Goal: Task Accomplishment & Management: Use online tool/utility

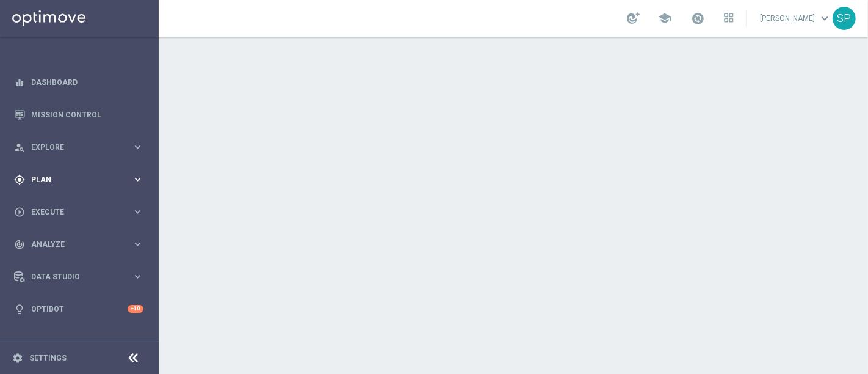
click at [128, 165] on div "gps_fixed Plan keyboard_arrow_right" at bounding box center [79, 179] width 158 height 32
click at [57, 258] on link "Streams" at bounding box center [79, 260] width 95 height 10
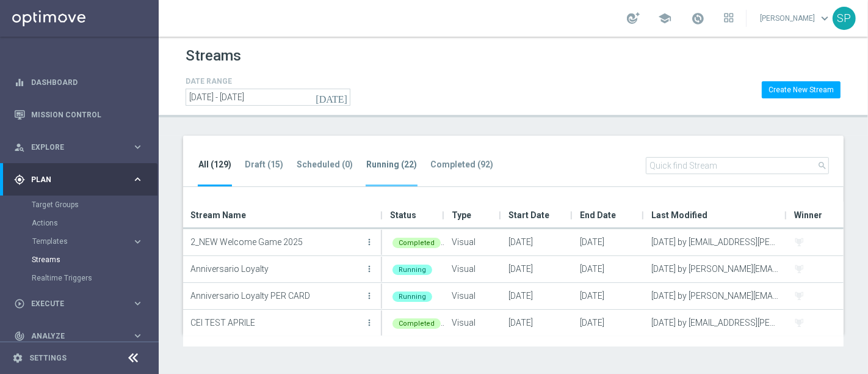
click at [366, 163] on tab-header "Running (22)" at bounding box center [391, 164] width 51 height 10
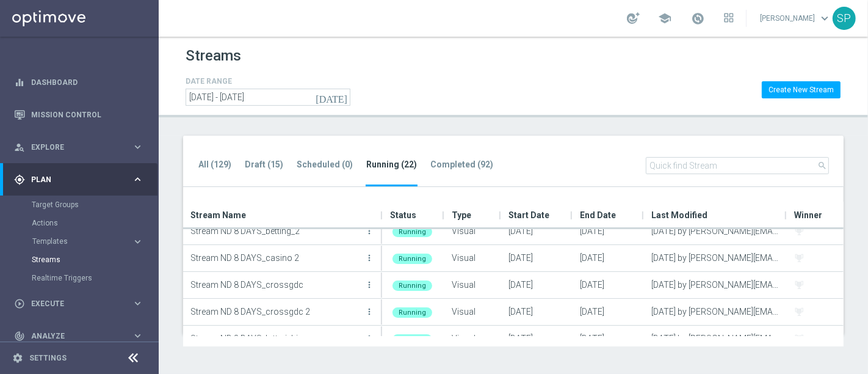
scroll to position [361, 0]
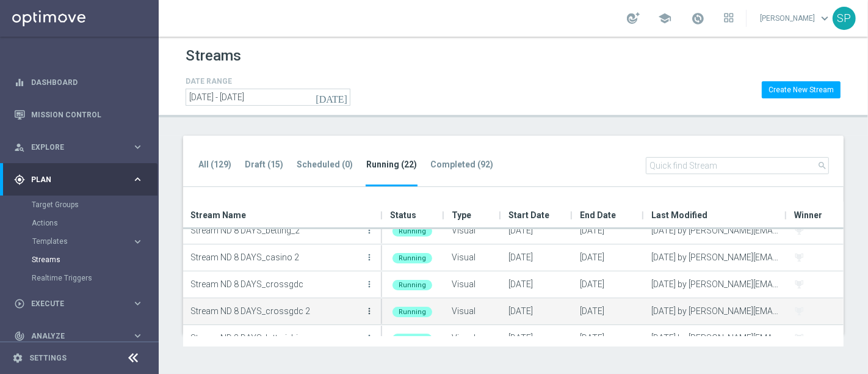
click at [366, 308] on icon "more_vert" at bounding box center [370, 311] width 10 height 10
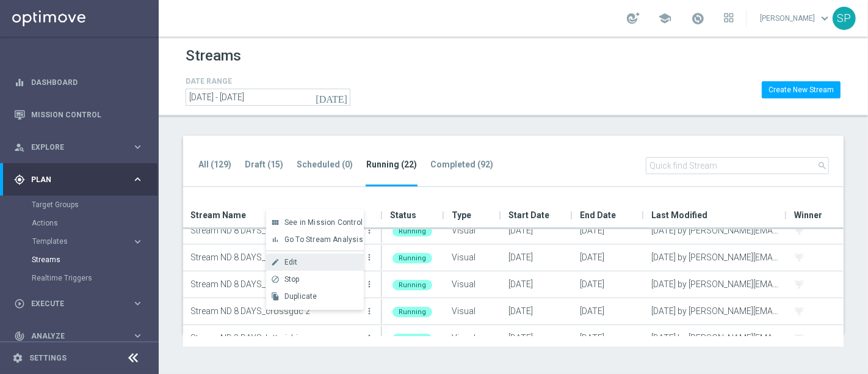
click at [333, 261] on div "Edit" at bounding box center [322, 262] width 74 height 9
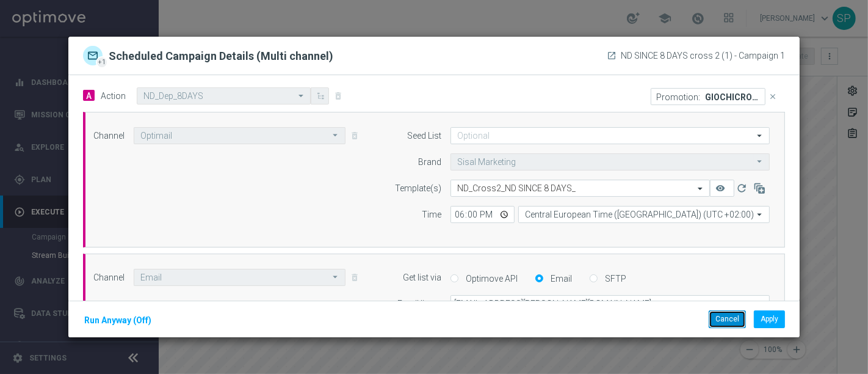
click at [729, 327] on button "Cancel" at bounding box center [727, 318] width 37 height 17
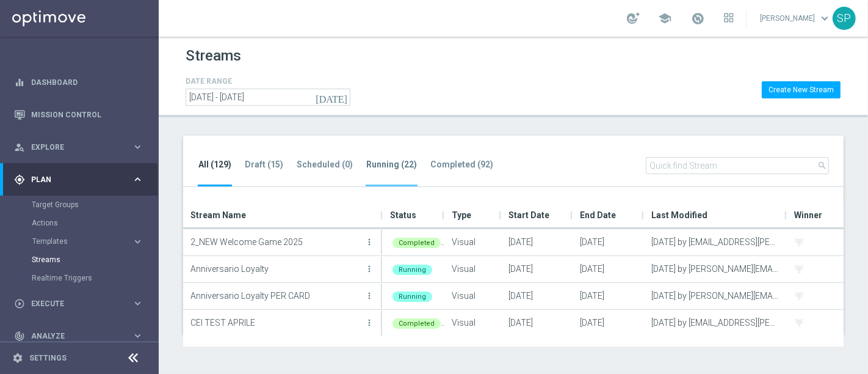
click at [384, 172] on li "Running (22)" at bounding box center [392, 172] width 52 height 29
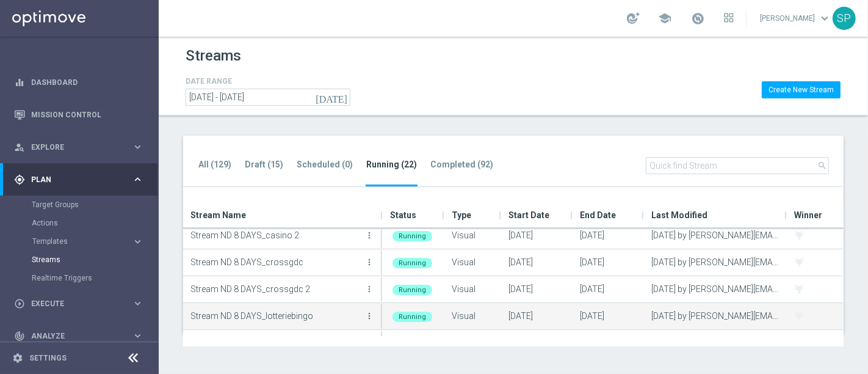
scroll to position [382, 0]
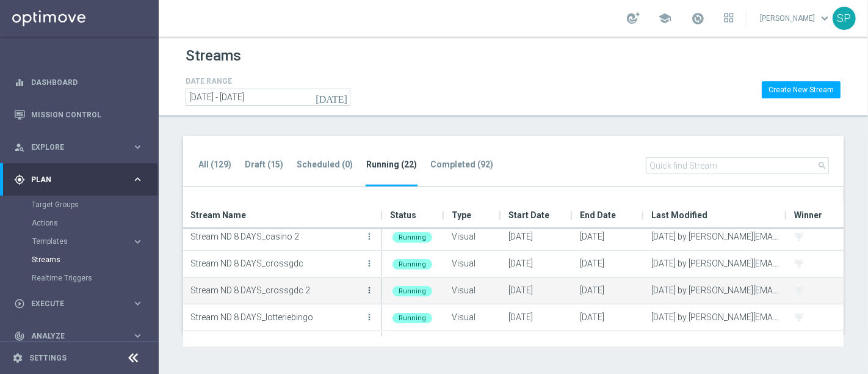
click at [371, 289] on icon "more_vert" at bounding box center [370, 290] width 10 height 10
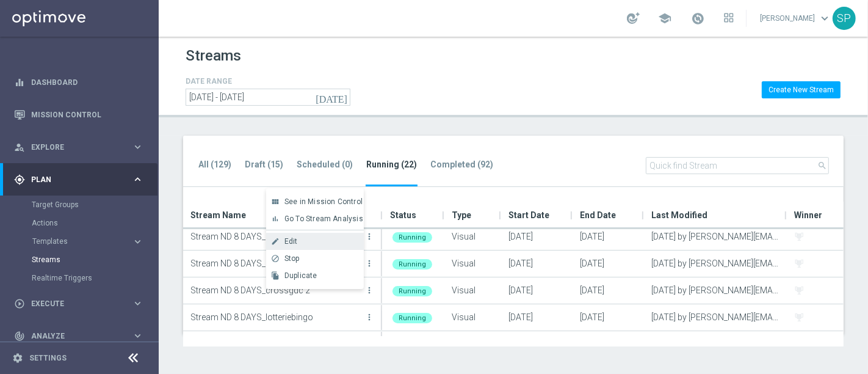
click at [343, 239] on div "Edit" at bounding box center [322, 241] width 74 height 9
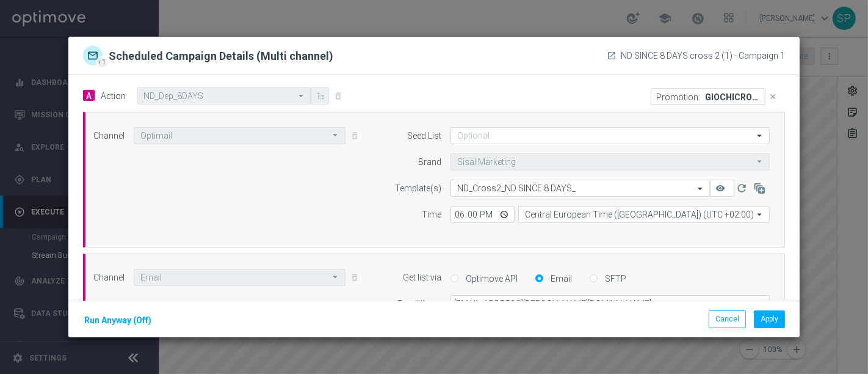
click at [769, 97] on icon "close" at bounding box center [773, 96] width 9 height 9
click at [735, 93] on button "Add Promotion" at bounding box center [746, 95] width 71 height 13
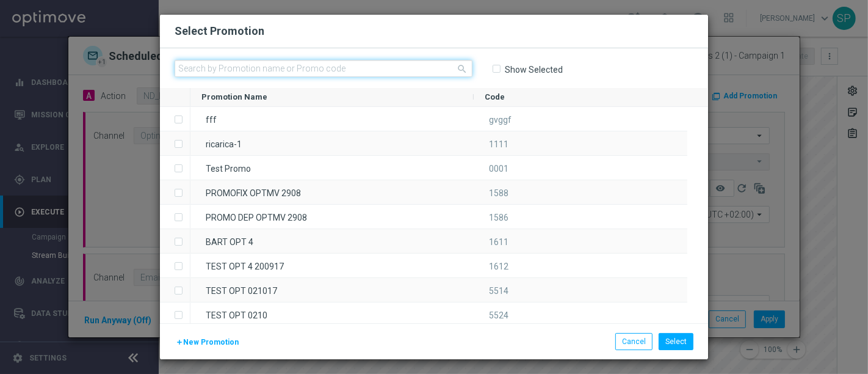
click at [407, 65] on input "text" at bounding box center [324, 68] width 298 height 17
paste input "333941"
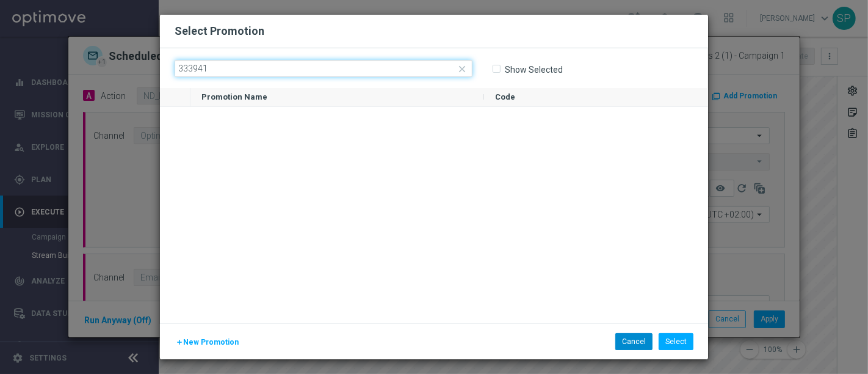
type input "333941"
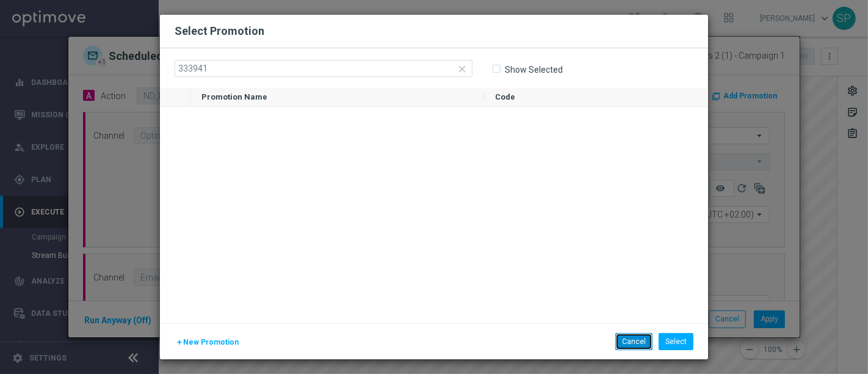
click at [636, 340] on button "Cancel" at bounding box center [634, 341] width 37 height 17
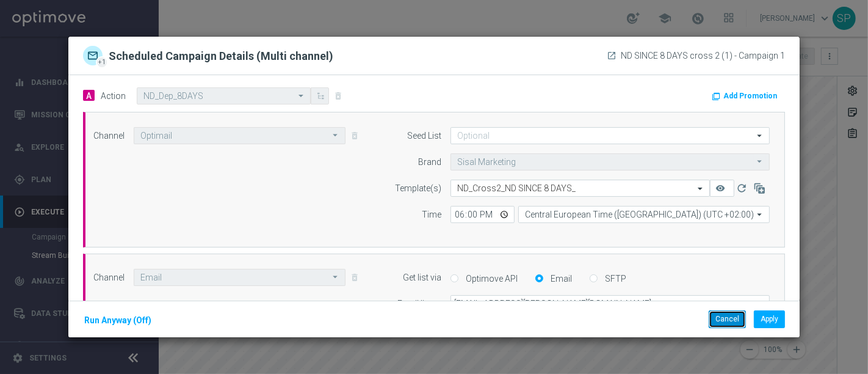
click at [719, 322] on button "Cancel" at bounding box center [727, 318] width 37 height 17
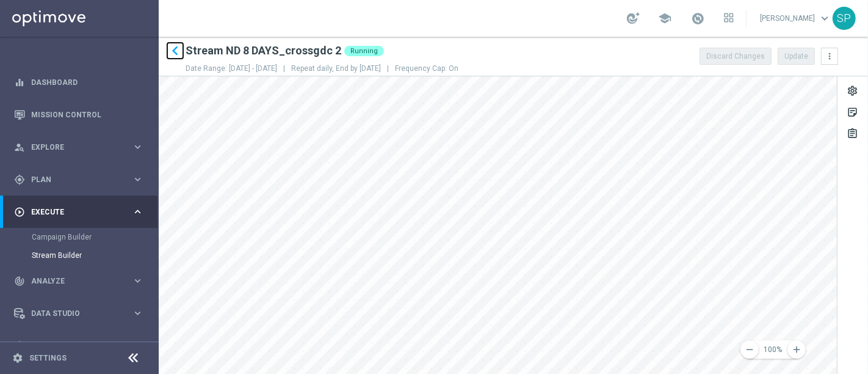
click at [171, 53] on icon "keyboard_arrow_left" at bounding box center [175, 51] width 18 height 18
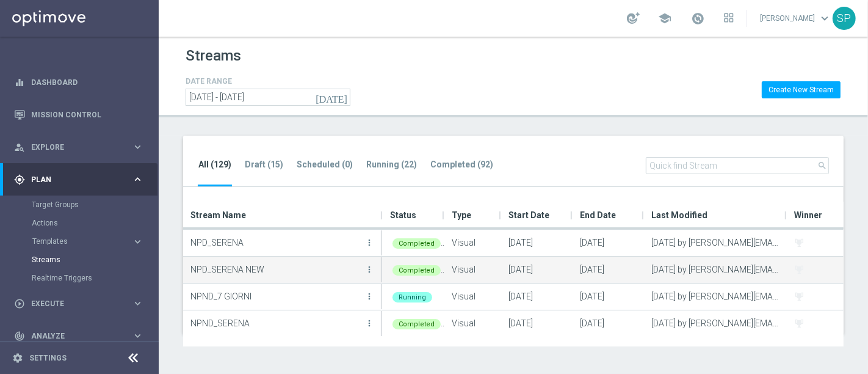
scroll to position [1290, 0]
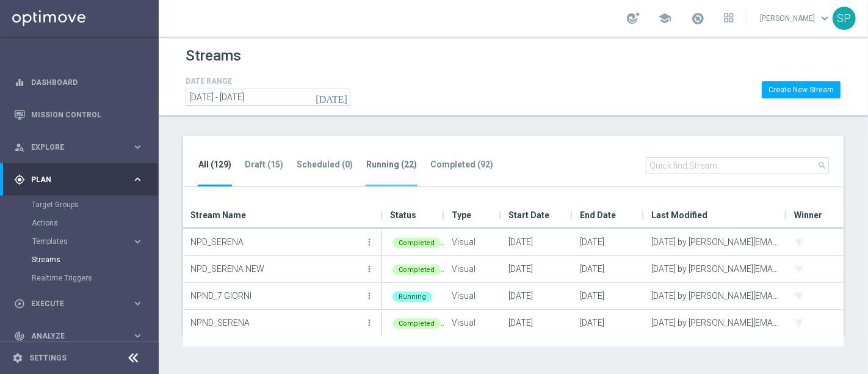
click at [384, 176] on li "Running (22)" at bounding box center [392, 172] width 52 height 29
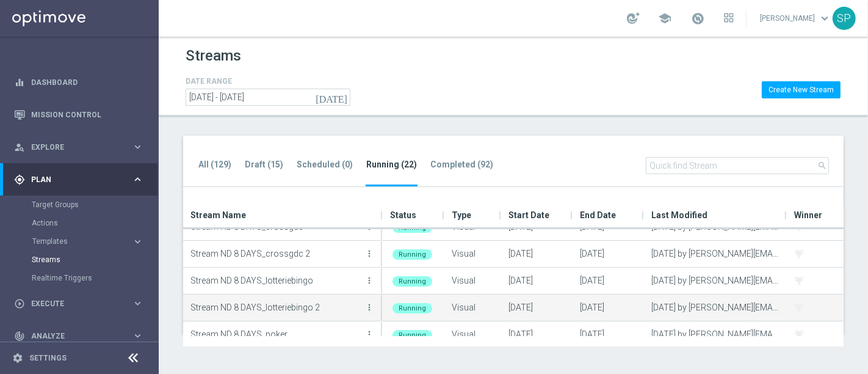
scroll to position [418, 0]
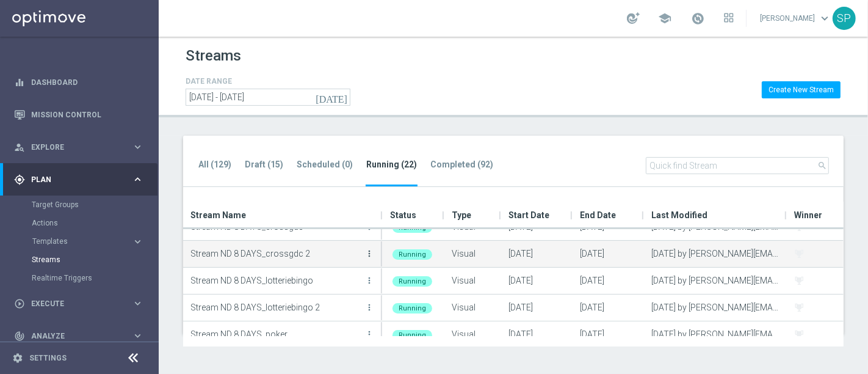
click at [368, 250] on icon "more_vert" at bounding box center [370, 254] width 10 height 10
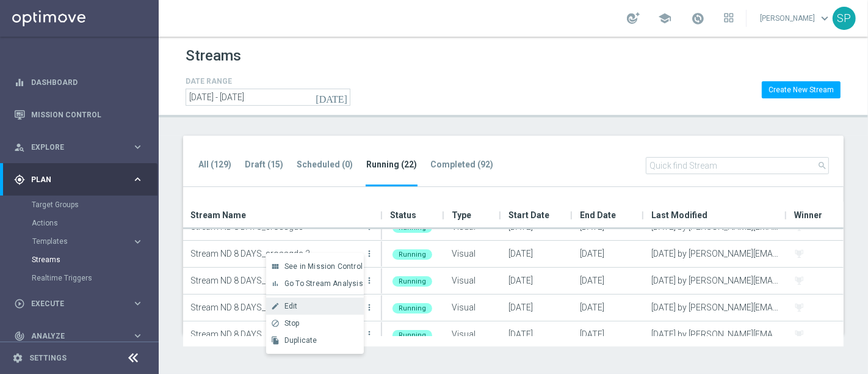
click at [326, 304] on div "Edit" at bounding box center [322, 306] width 74 height 9
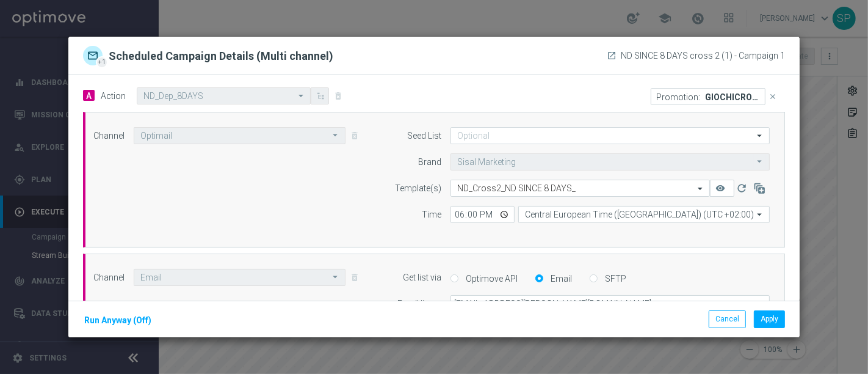
click at [766, 99] on button "close" at bounding box center [774, 96] width 16 height 17
click at [758, 99] on button "Add Promotion" at bounding box center [746, 95] width 71 height 13
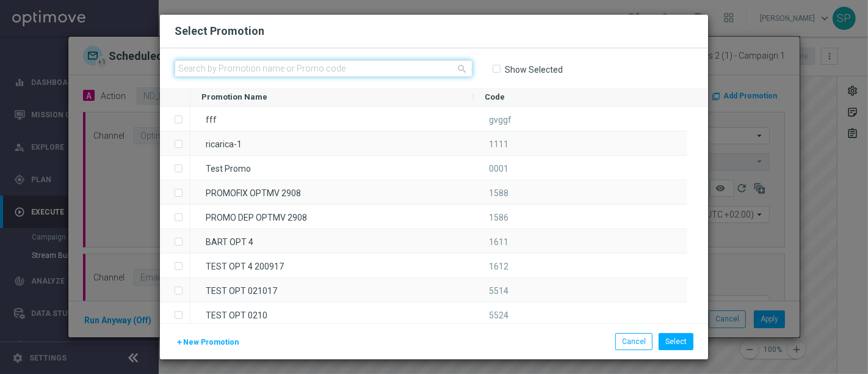
click at [332, 75] on input "text" at bounding box center [324, 68] width 298 height 17
paste input "333941"
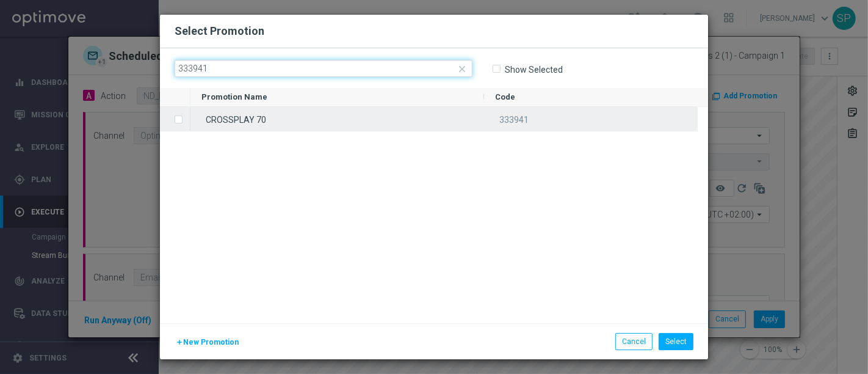
type input "333941"
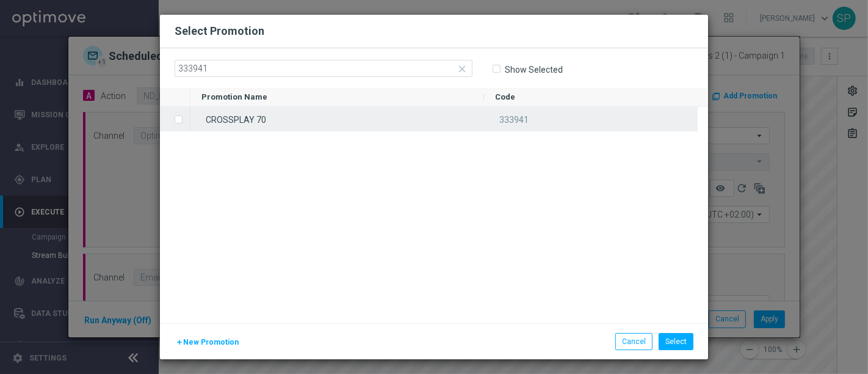
click at [326, 111] on div "CROSSPLAY 70" at bounding box center [338, 119] width 294 height 24
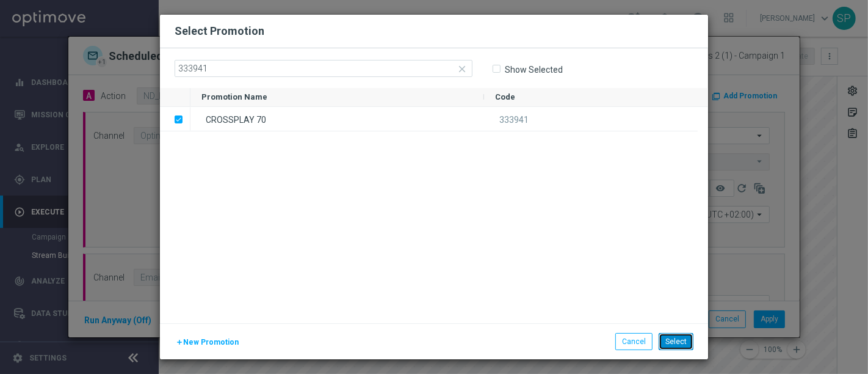
click at [667, 340] on button "Select" at bounding box center [676, 341] width 35 height 17
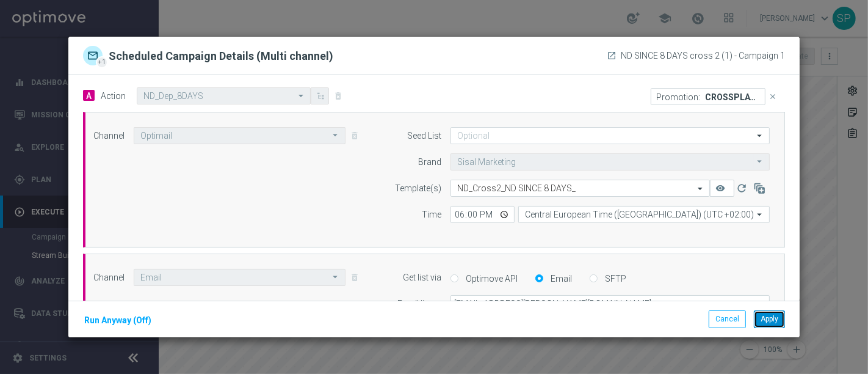
click at [760, 317] on button "Apply" at bounding box center [769, 318] width 31 height 17
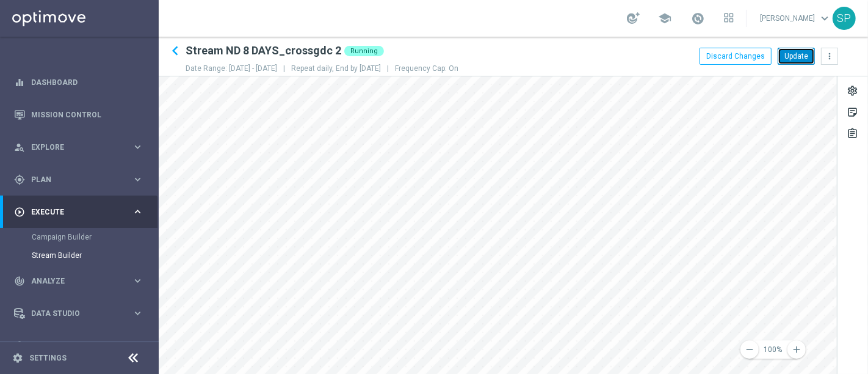
click at [804, 56] on button "Update" at bounding box center [796, 56] width 37 height 17
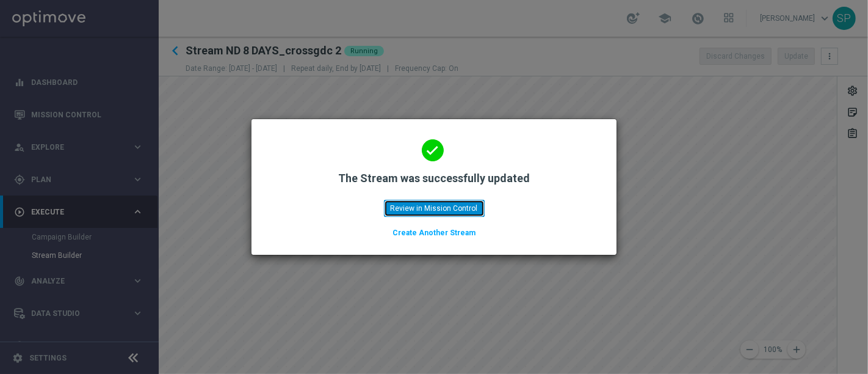
click at [473, 217] on button "Review in Mission Control" at bounding box center [434, 208] width 101 height 17
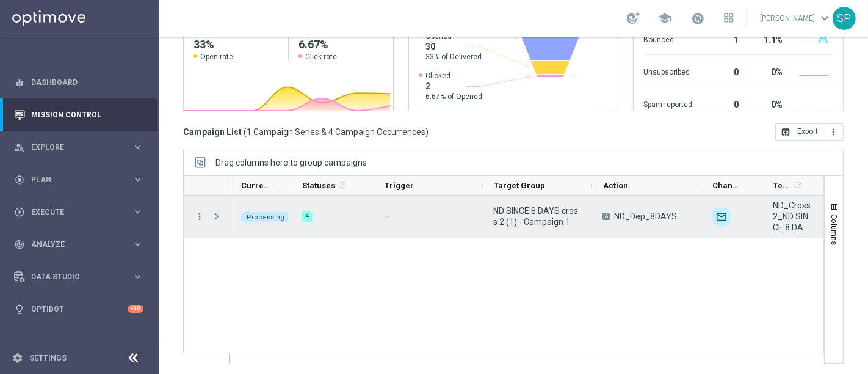
click at [212, 215] on span "Press SPACE to select this row." at bounding box center [216, 216] width 11 height 10
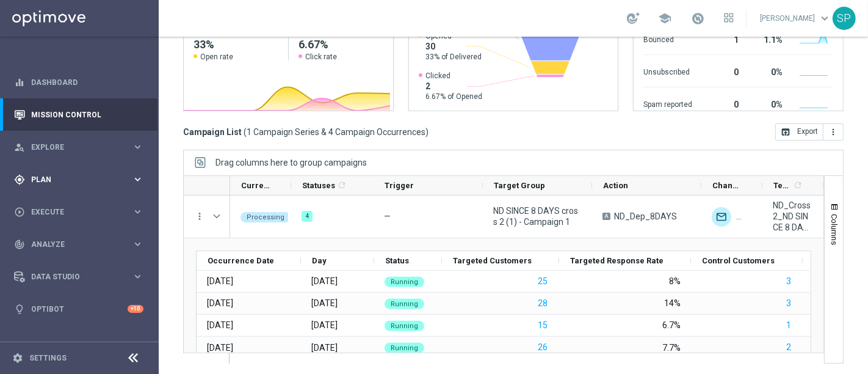
click at [98, 172] on div "gps_fixed Plan keyboard_arrow_right" at bounding box center [79, 179] width 158 height 32
